Goal: Use online tool/utility: Utilize a website feature to perform a specific function

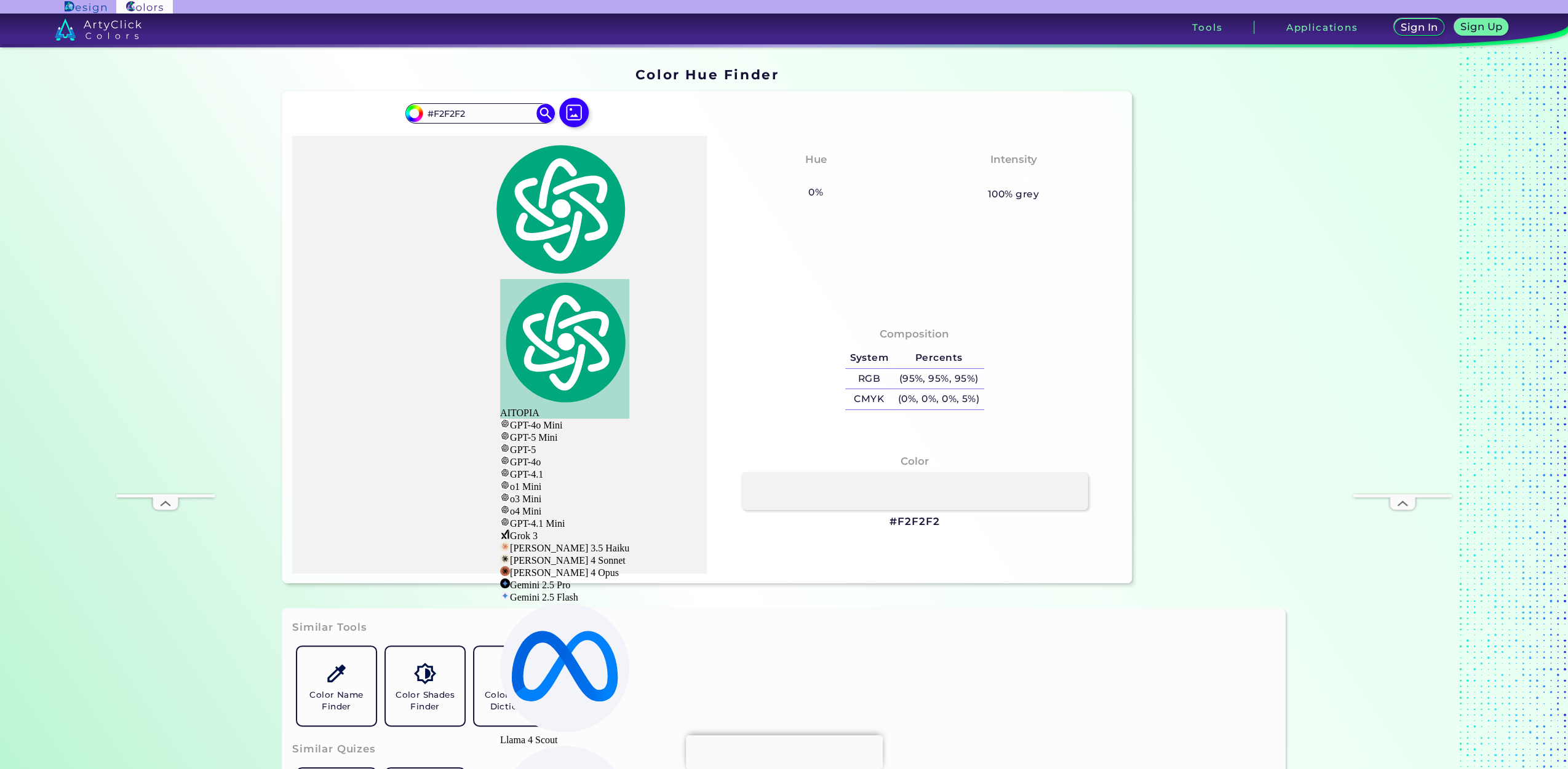
paste input "A2A7AD"
type input "A2A7AD"
type input "#a2a7ad"
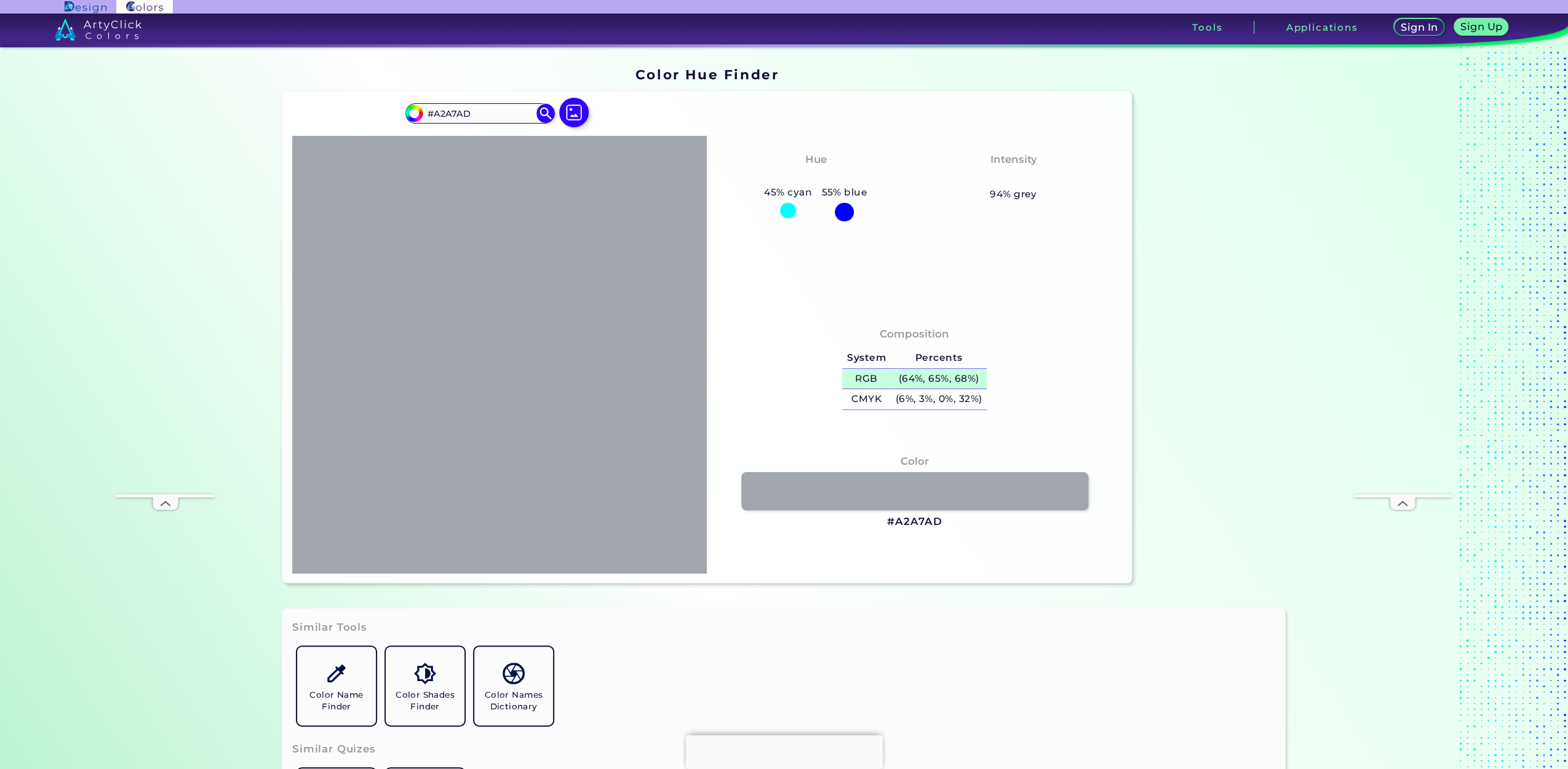
click at [916, 382] on h5 "(64%, 65%, 68%)" at bounding box center [939, 378] width 96 height 20
click at [896, 393] on h5 "(6%, 3%, 0%, 32%)" at bounding box center [939, 399] width 96 height 20
click at [481, 113] on input "#A2A7AD" at bounding box center [479, 113] width 115 height 16
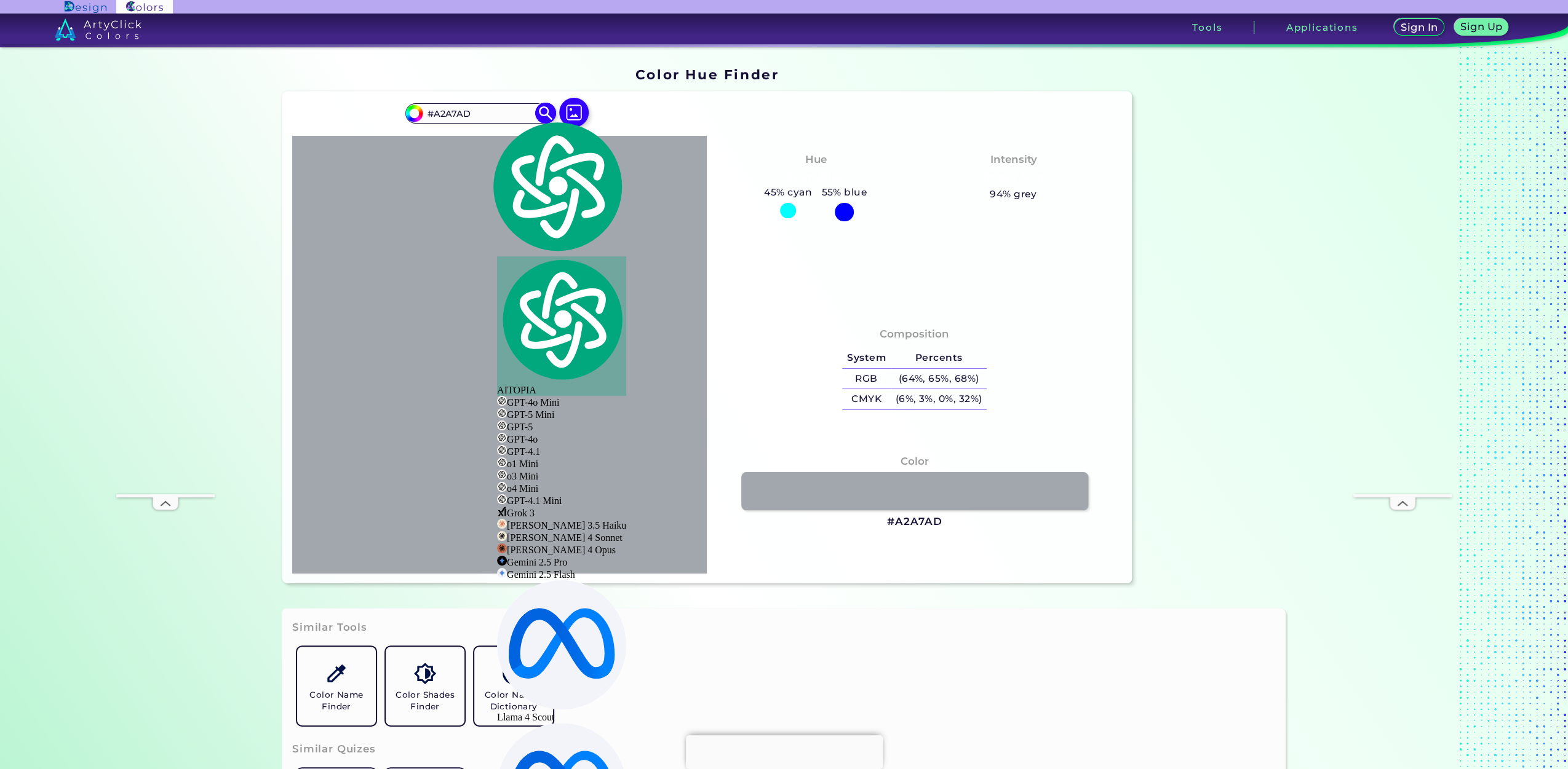
paste input "1597BF"
type input "1597BF"
type input "#1597bf"
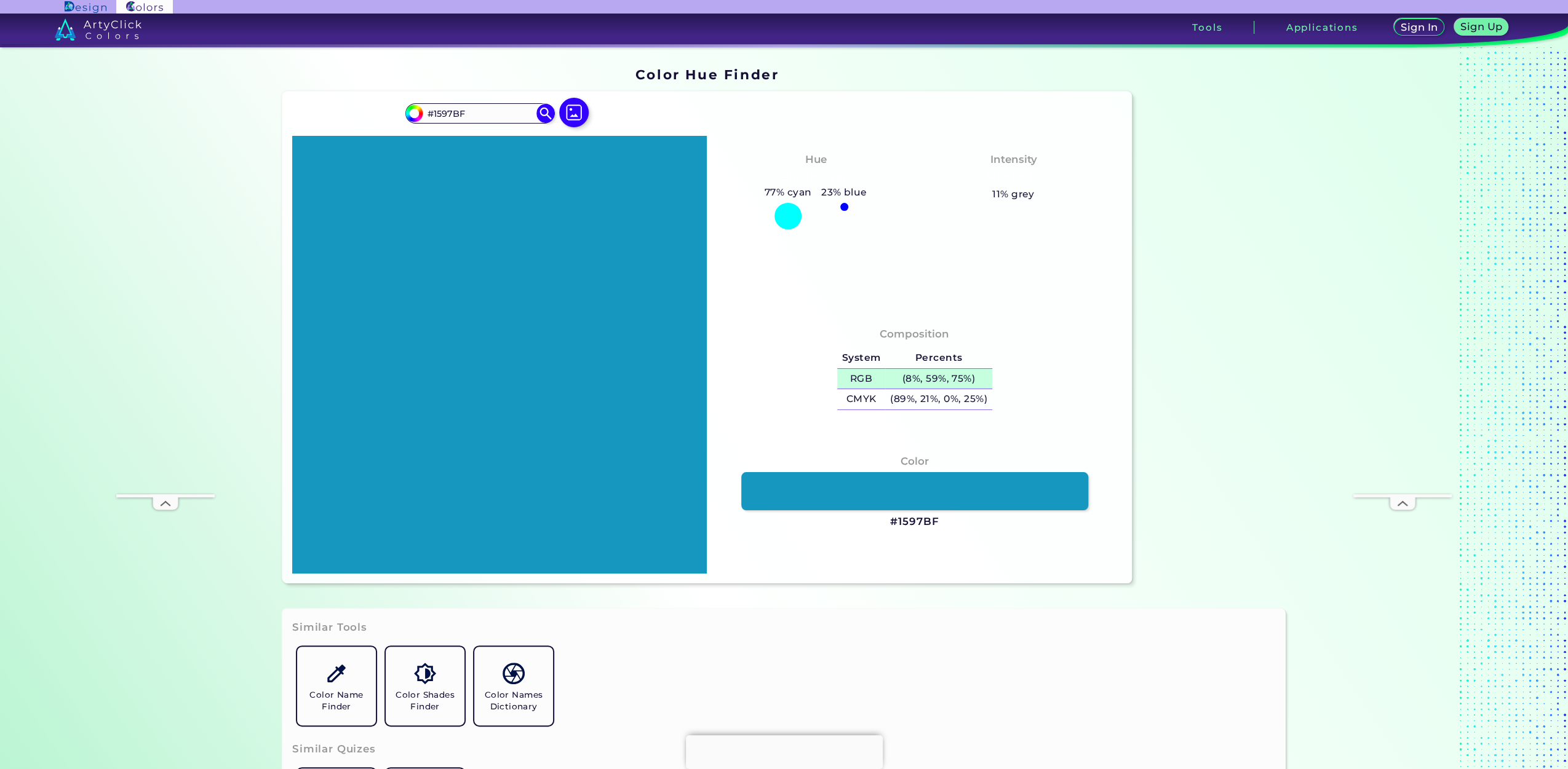
click at [864, 372] on h5 "RGB" at bounding box center [861, 378] width 48 height 20
click at [901, 376] on h5 "(8%, 59%, 75%)" at bounding box center [938, 378] width 106 height 20
click at [952, 425] on div "Composition System Percents RGB (8%, 59%, 75%) CMYK (89%, 21%, 0%, 25%)" at bounding box center [914, 441] width 415 height 262
click at [985, 400] on h5 "(89%, 21%, 0%, 25%)" at bounding box center [938, 399] width 106 height 20
drag, startPoint x: 470, startPoint y: 95, endPoint x: 466, endPoint y: 106, distance: 11.7
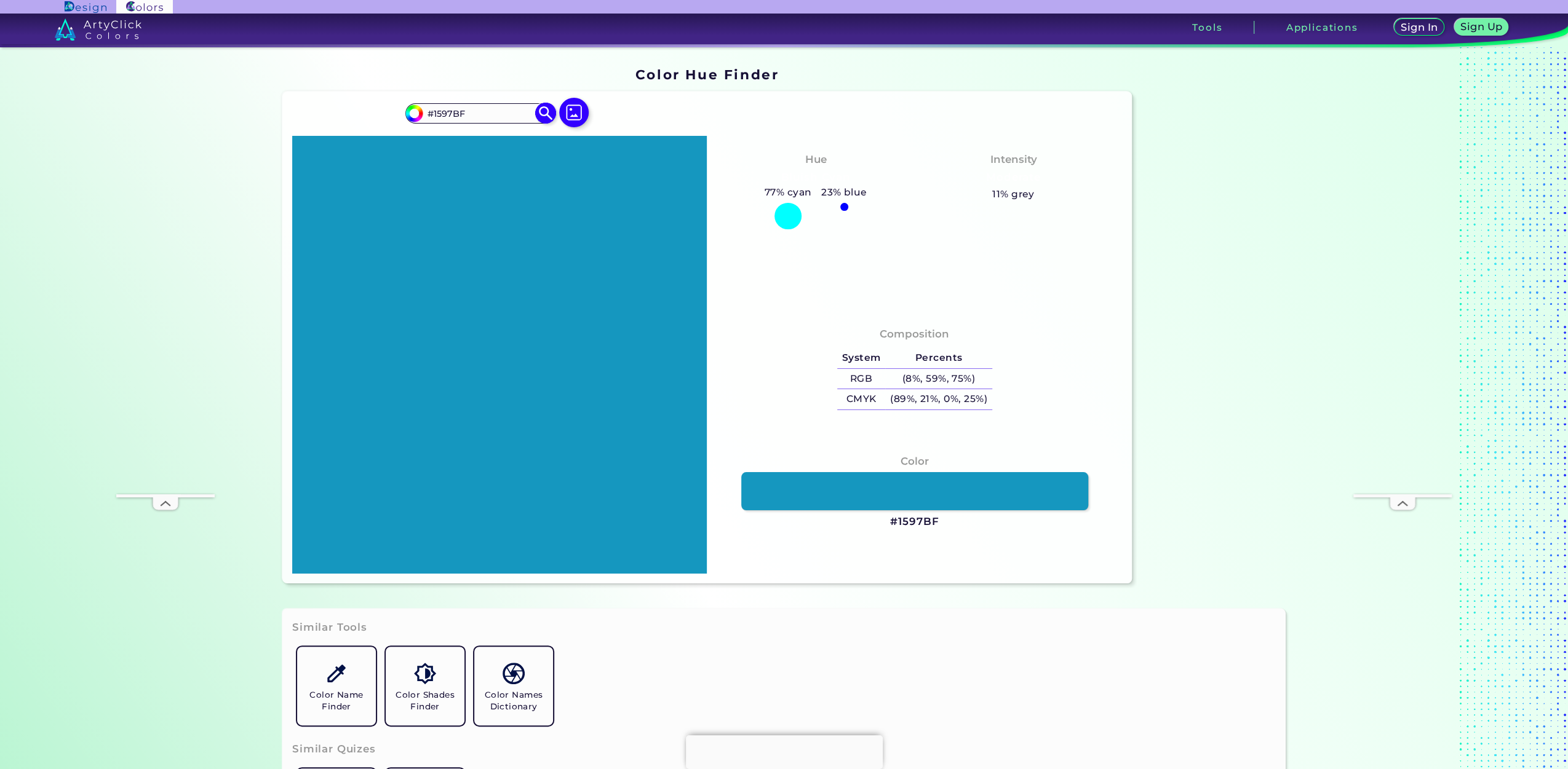
click at [466, 106] on div "#1597bf #1597BF Acadia ◉ Acid Green ◉ Aero Blue ◉ Alabaster ◉ Albescent White ◉…" at bounding box center [708, 338] width 850 height 492
click at [466, 106] on input "#1597BF" at bounding box center [479, 113] width 115 height 16
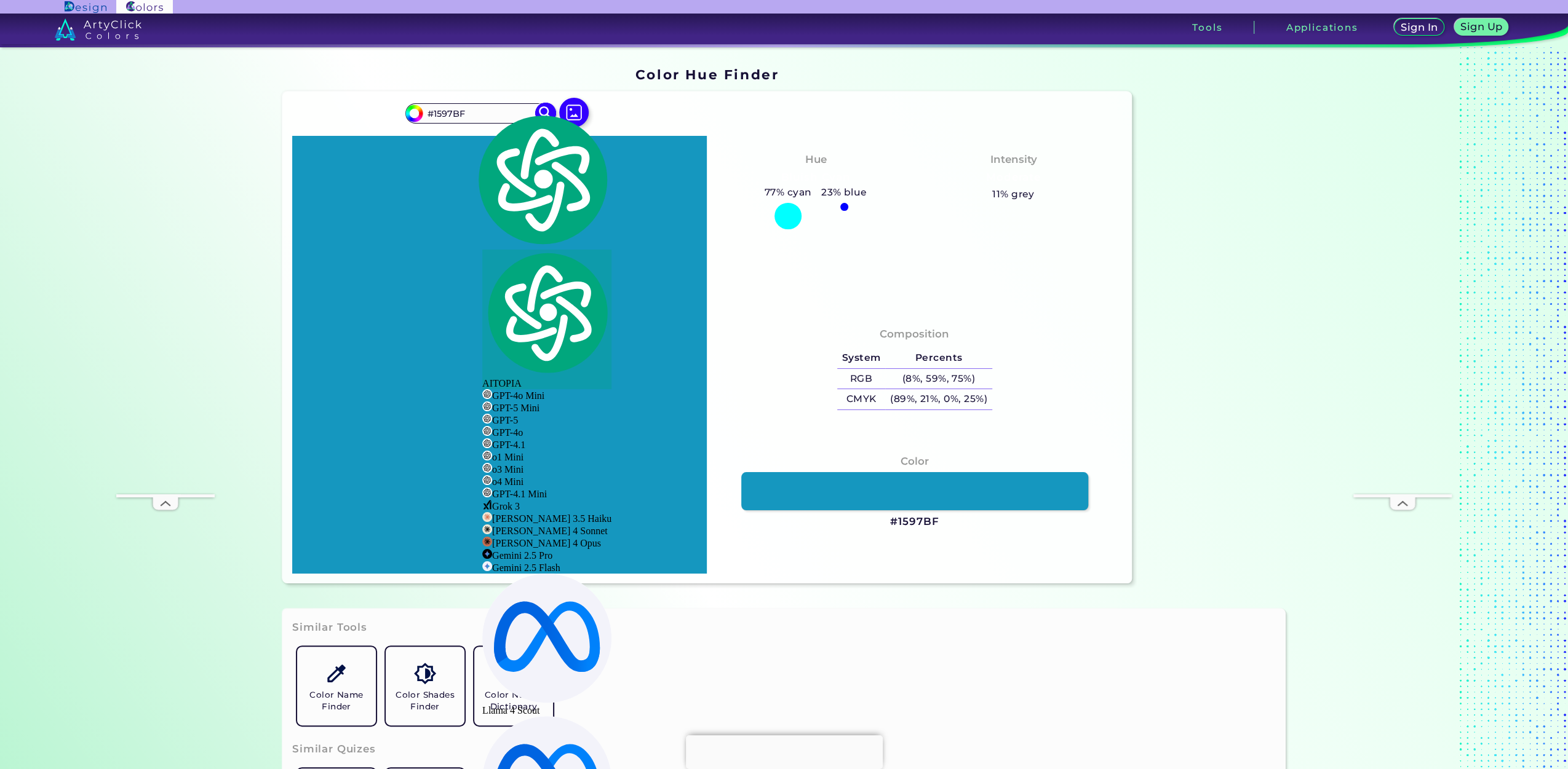
paste input "0C0D0E"
type input "0C0D0E"
type input "#0c0d0e"
type input "#0C0D0E"
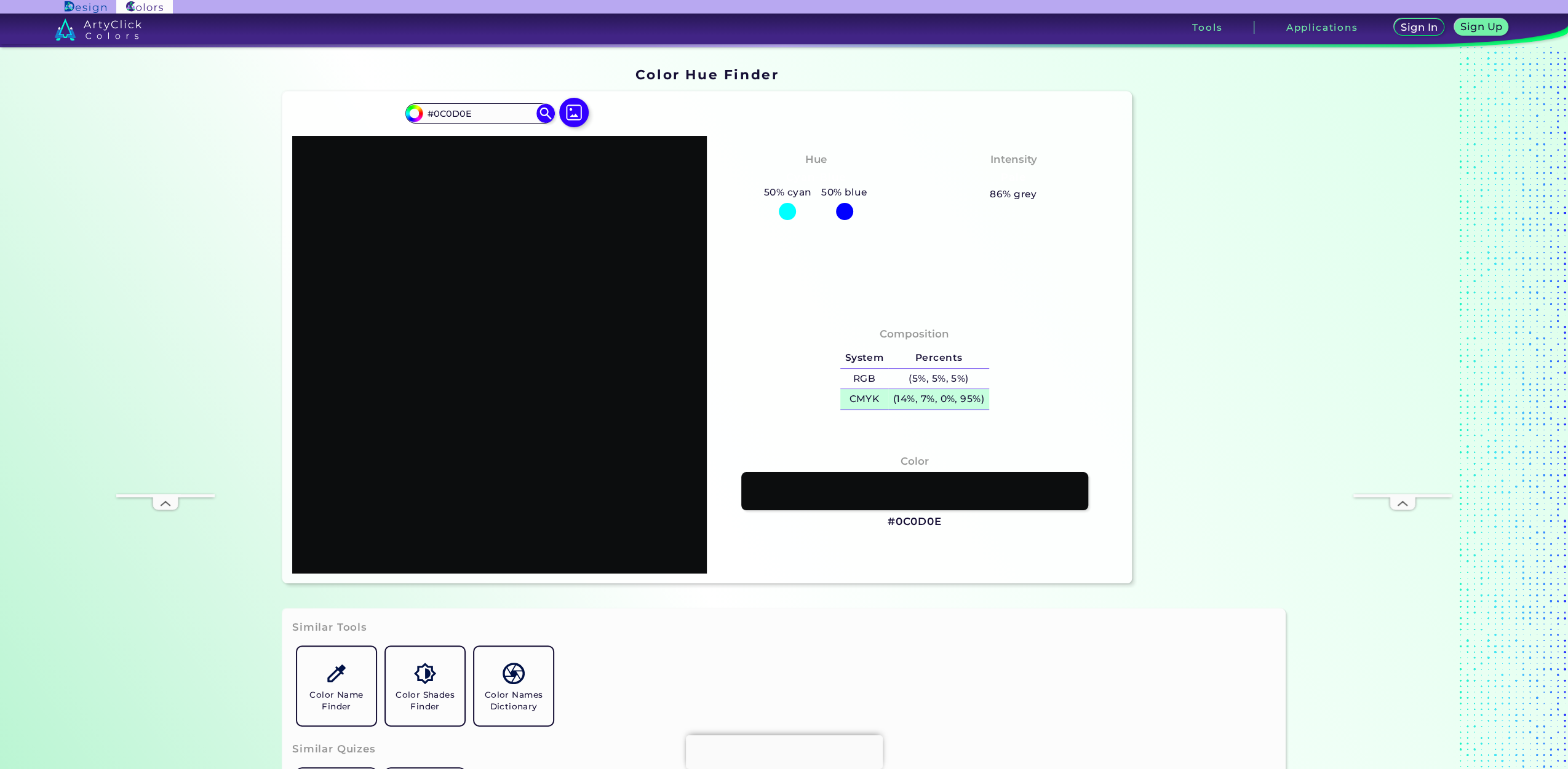
click at [863, 403] on h5 "CMYK" at bounding box center [864, 399] width 48 height 20
click at [980, 400] on h5 "(14%, 7%, 0%, 95%)" at bounding box center [939, 399] width 101 height 20
